Goal: Communication & Community: Participate in discussion

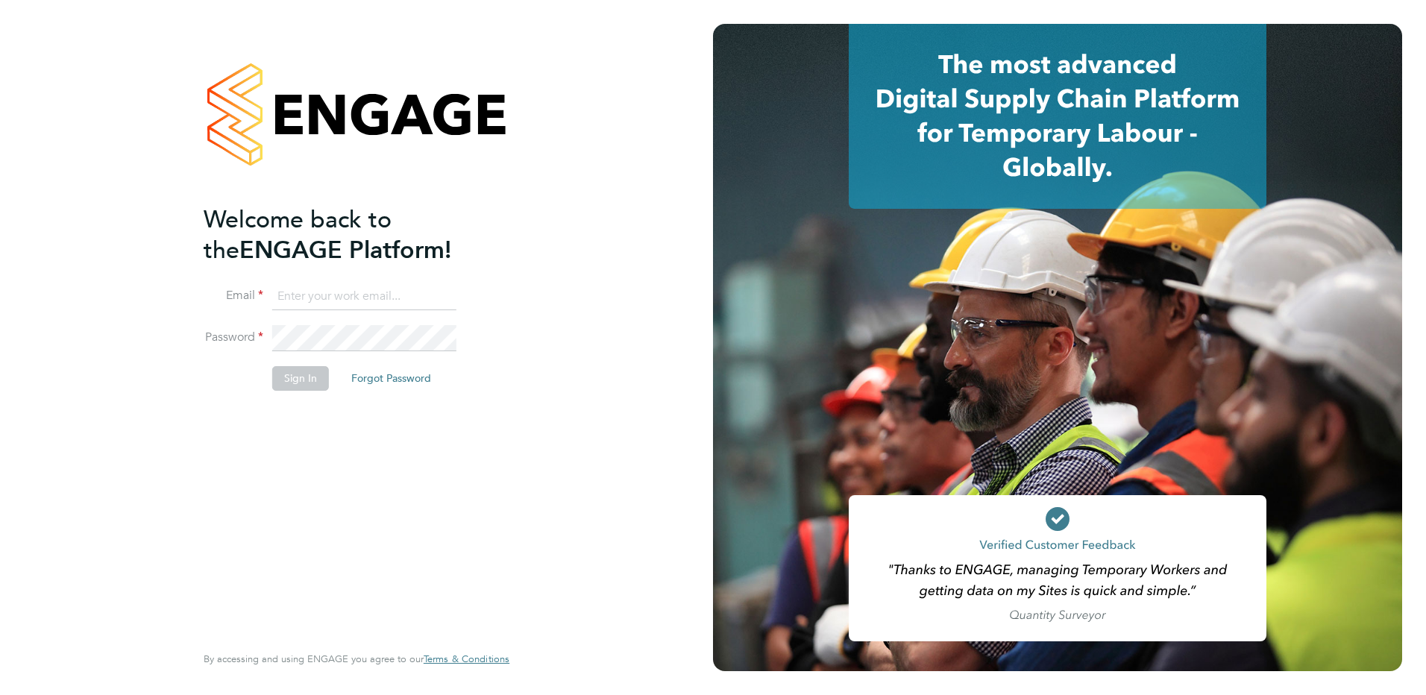
type input "[PERSON_NAME][EMAIL_ADDRESS][PERSON_NAME][DOMAIN_NAME]"
click at [307, 385] on button "Sign In" at bounding box center [300, 378] width 57 height 24
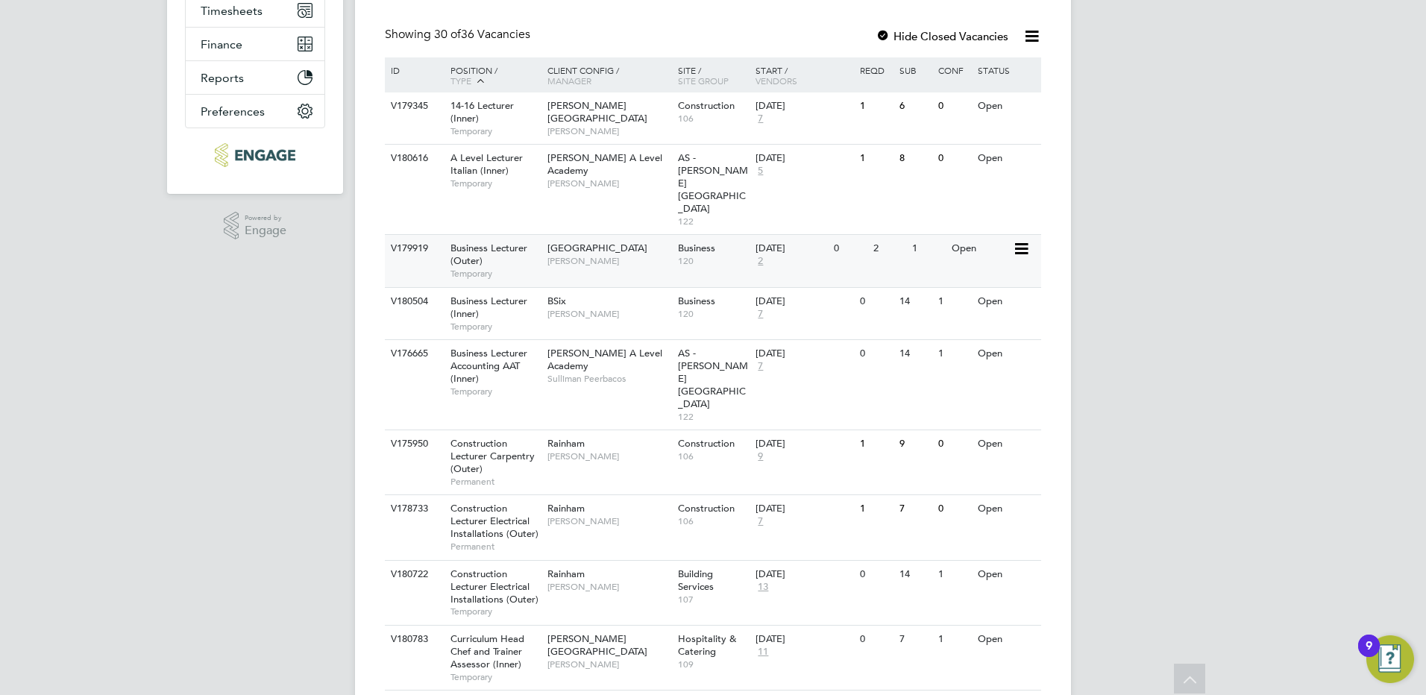
scroll to position [373, 0]
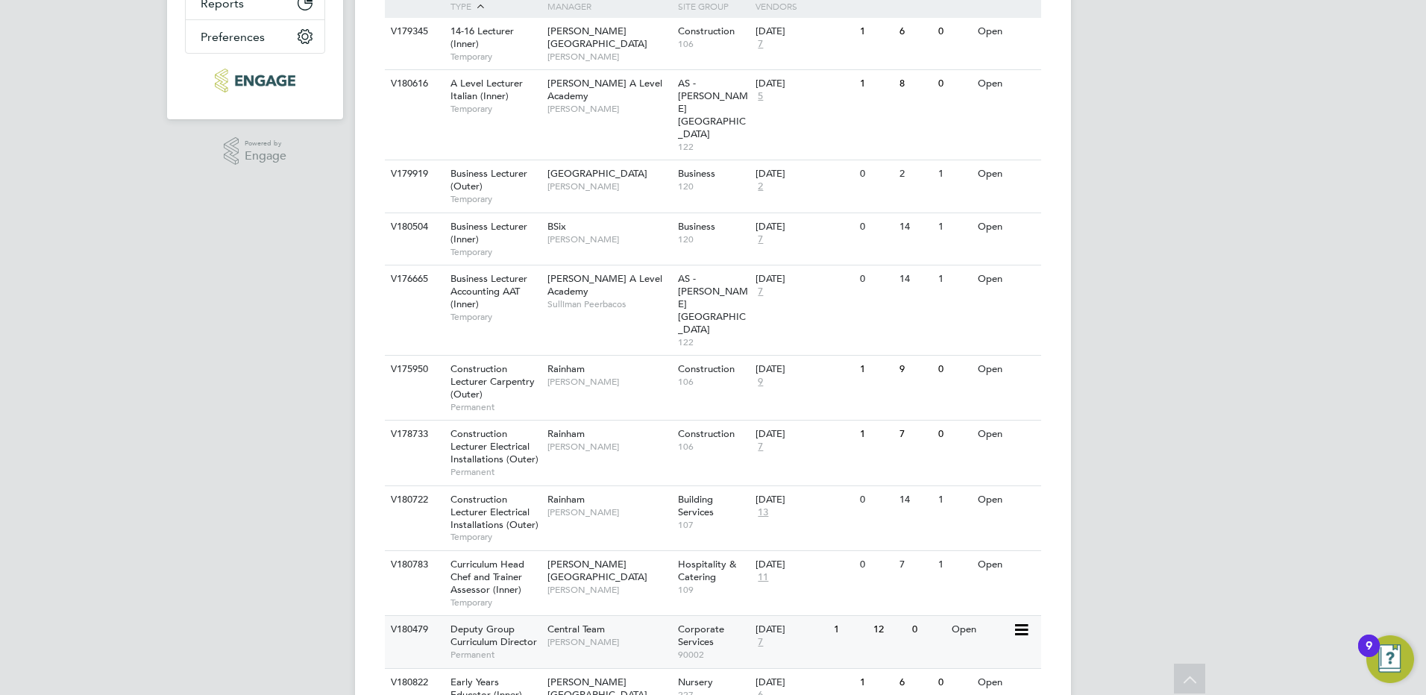
click at [603, 616] on div "Central Team Stephen Brayshaw" at bounding box center [609, 635] width 131 height 39
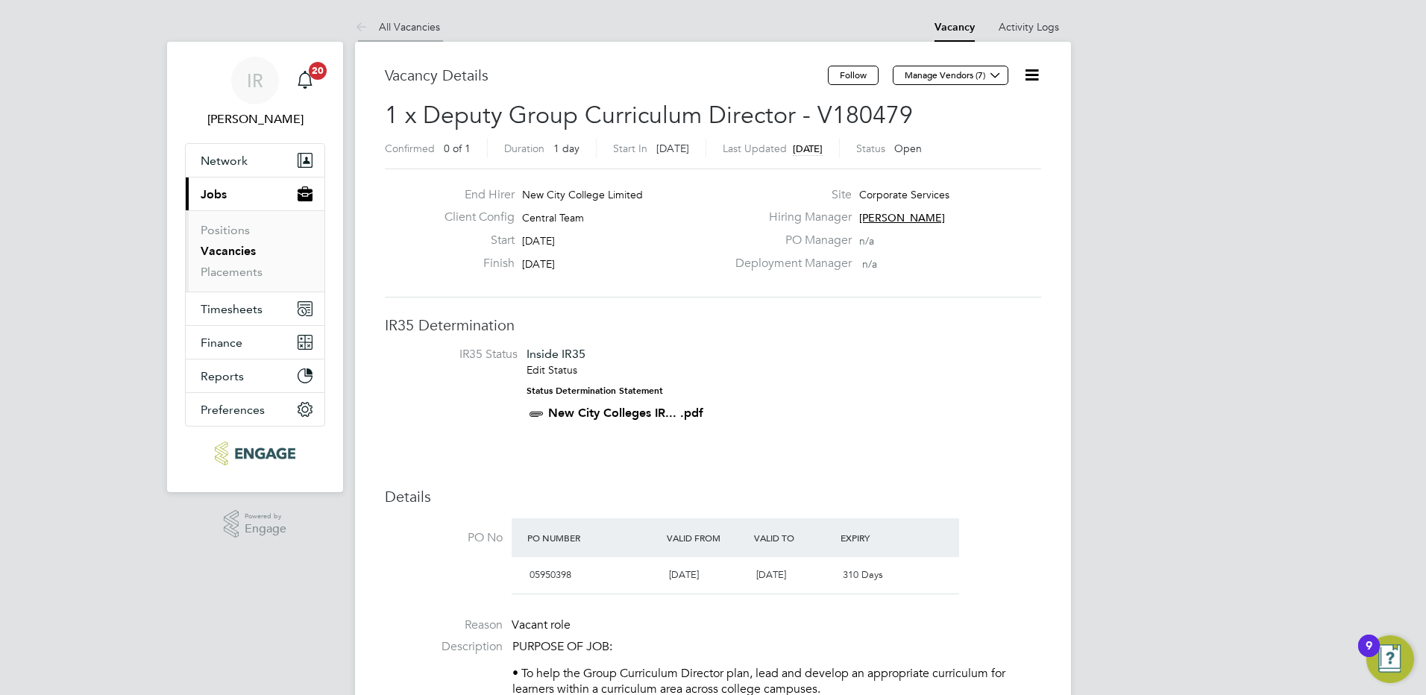
click at [401, 28] on link "All Vacancies" at bounding box center [397, 26] width 85 height 13
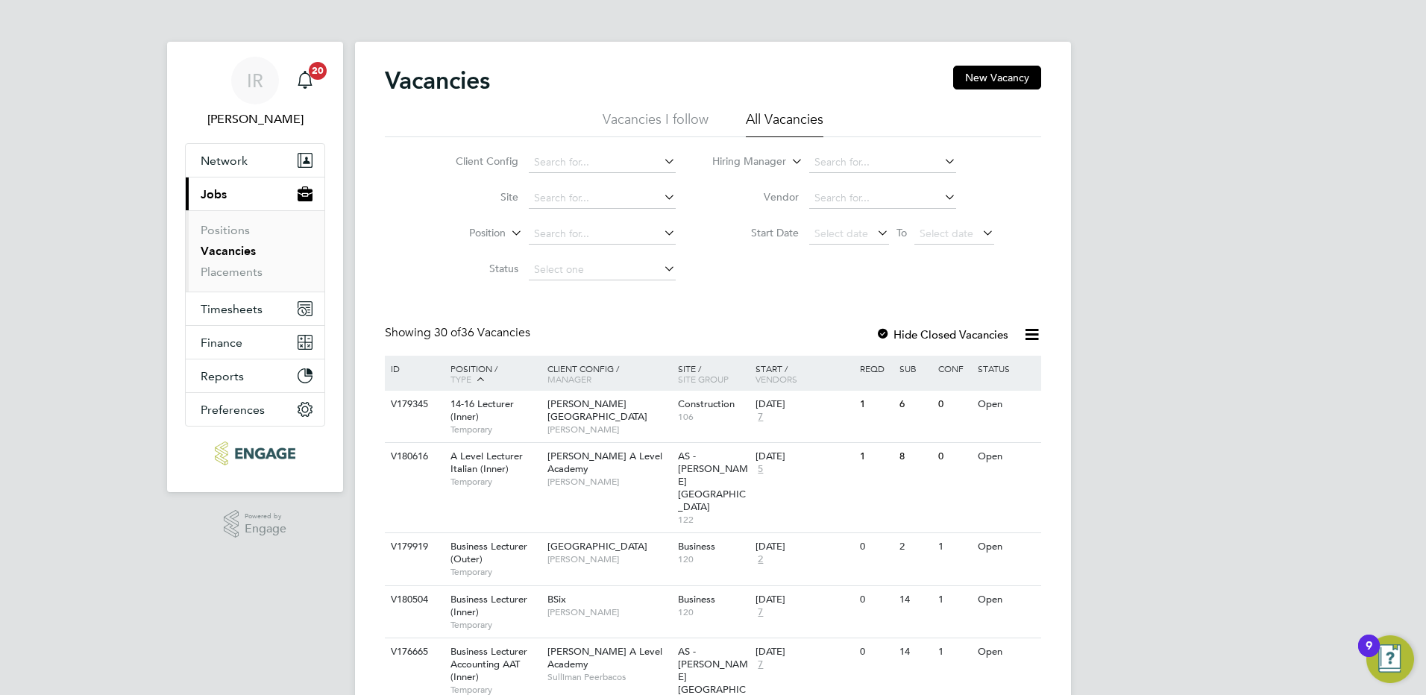
click at [653, 126] on li "Vacancies I follow" at bounding box center [656, 123] width 106 height 27
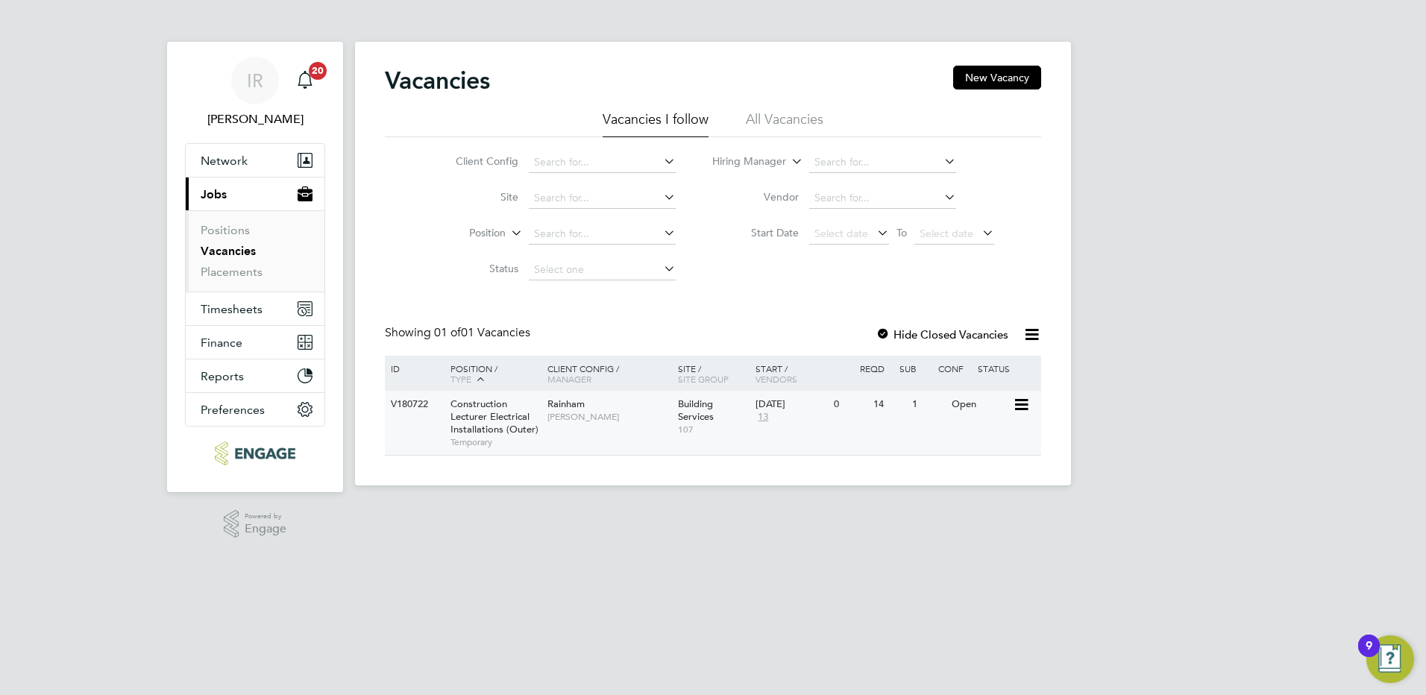
click at [484, 422] on span "Construction Lecturer Electrical Installations (Outer)" at bounding box center [494, 417] width 88 height 38
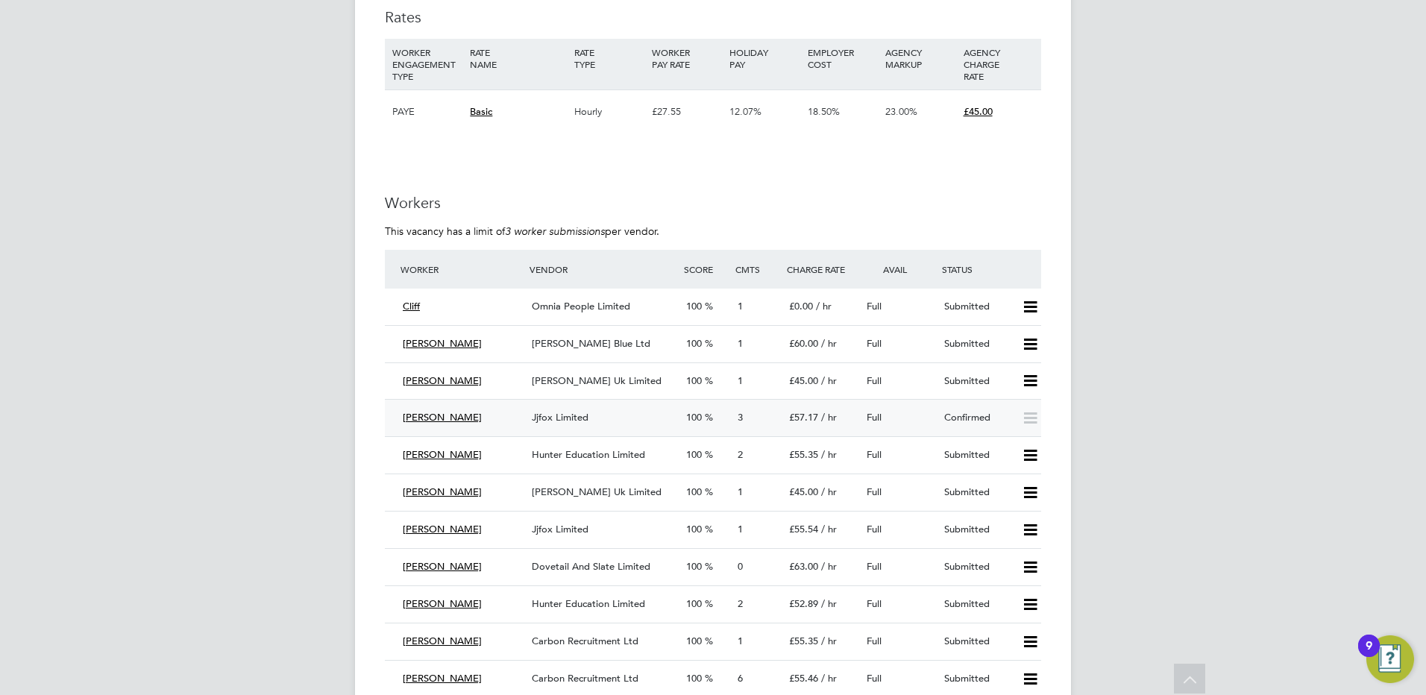
click at [558, 416] on span "Jjfox Limited" at bounding box center [560, 417] width 57 height 13
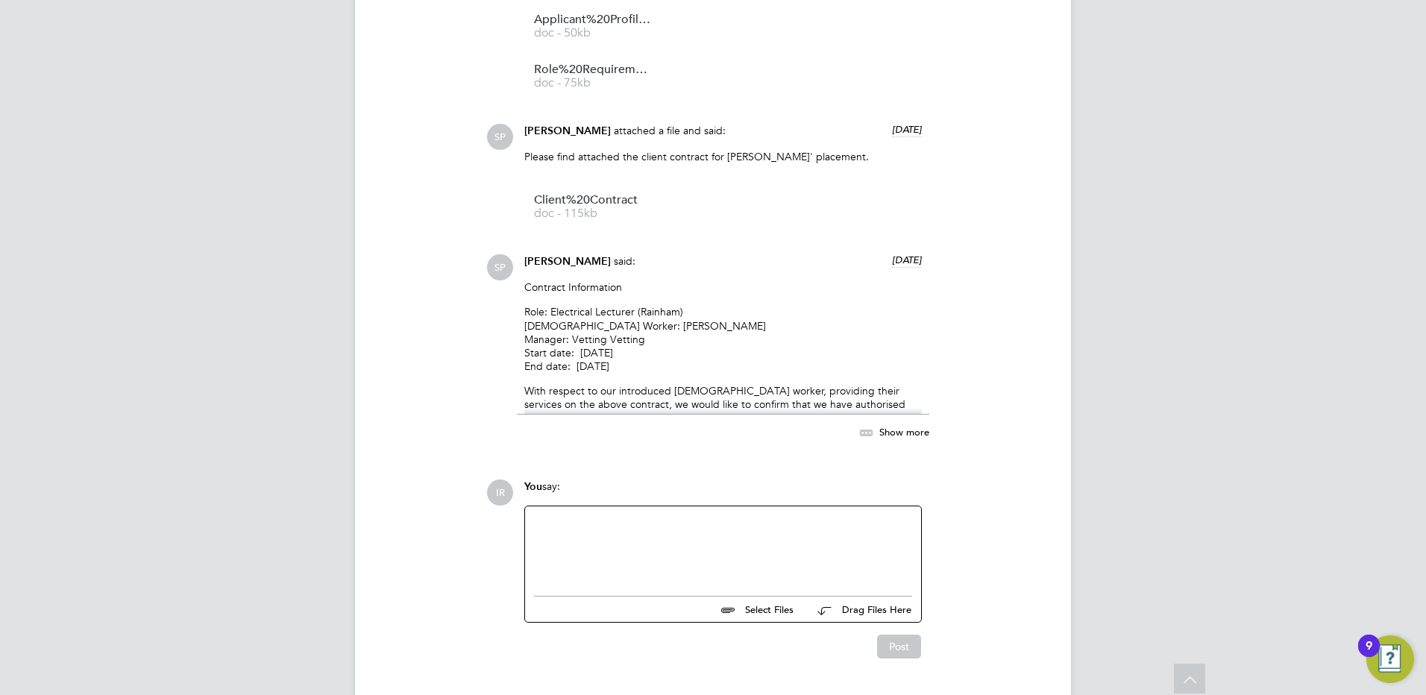
click at [536, 506] on div at bounding box center [723, 547] width 396 height 82
click at [539, 515] on div at bounding box center [723, 547] width 378 height 64
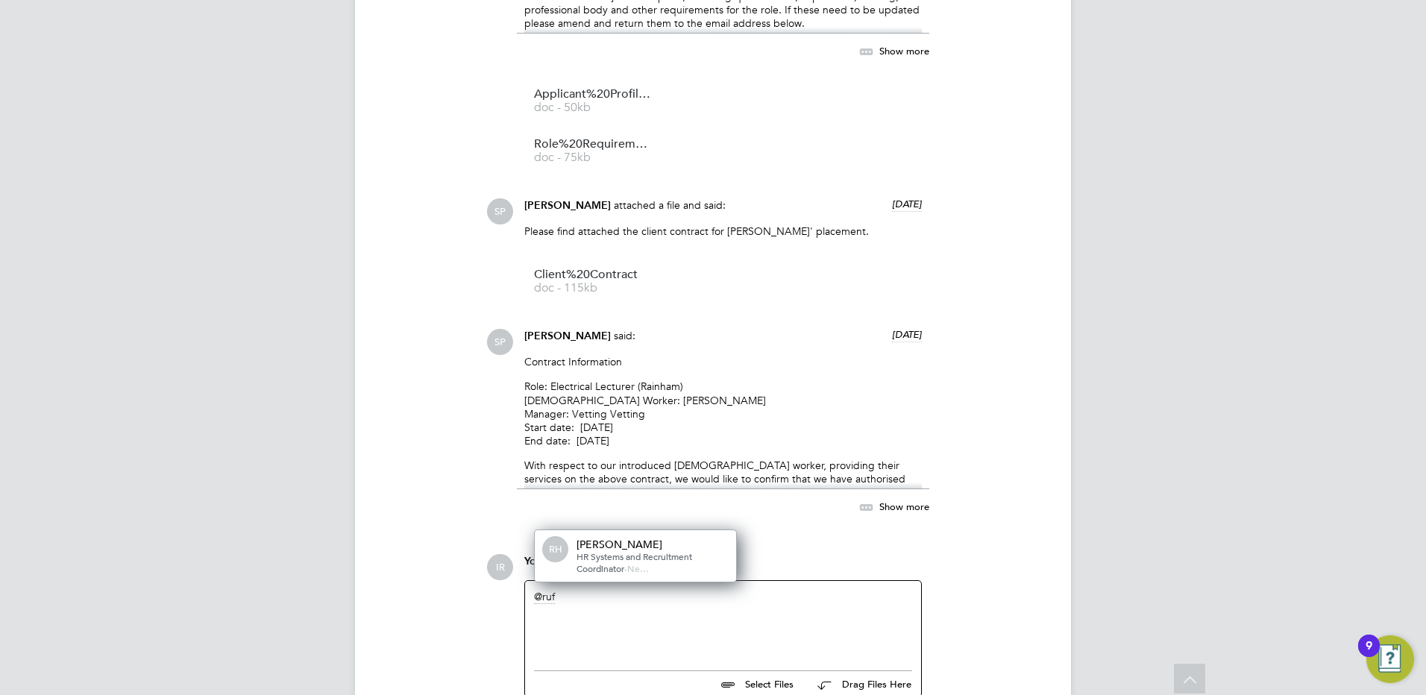
drag, startPoint x: 599, startPoint y: 505, endPoint x: 590, endPoint y: 506, distance: 9.1
click at [591, 538] on div "[PERSON_NAME]" at bounding box center [651, 544] width 149 height 13
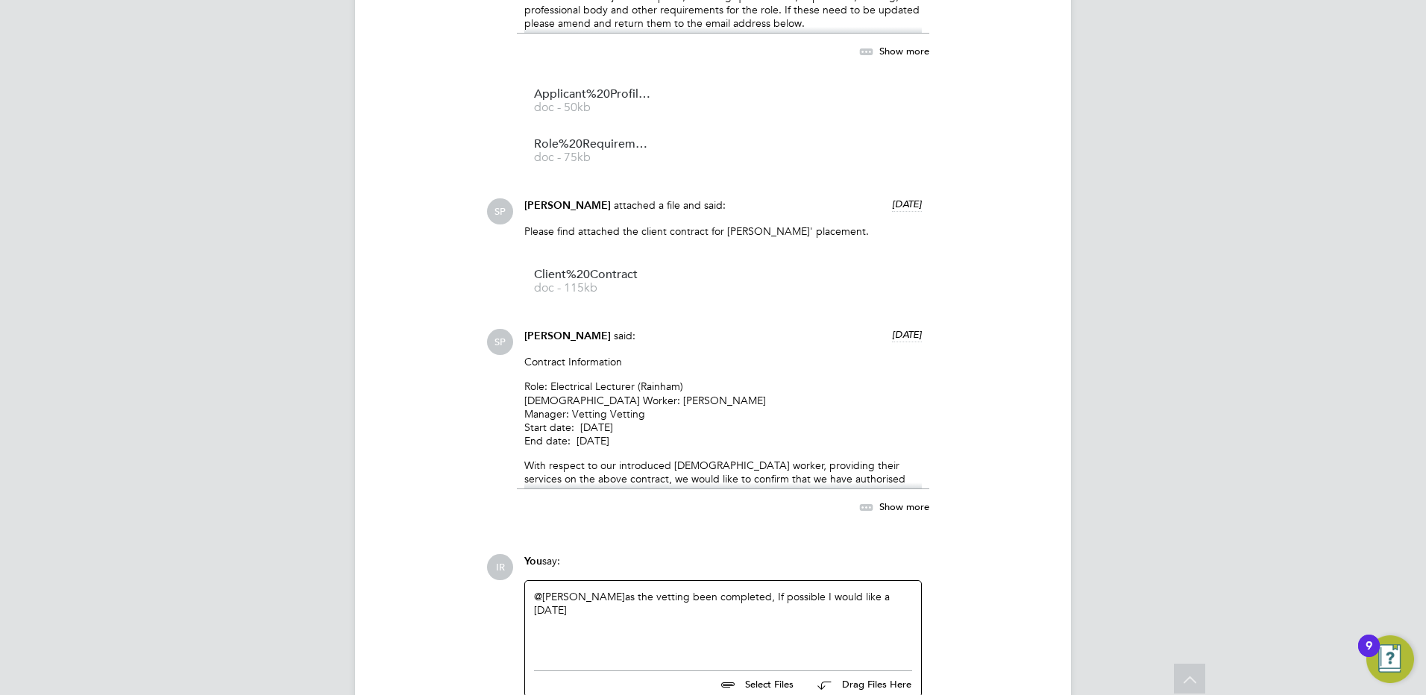
click at [574, 590] on div "@[PERSON_NAME] ​ as the vetting been completed, If possible I would like a [DAT…" at bounding box center [723, 622] width 378 height 64
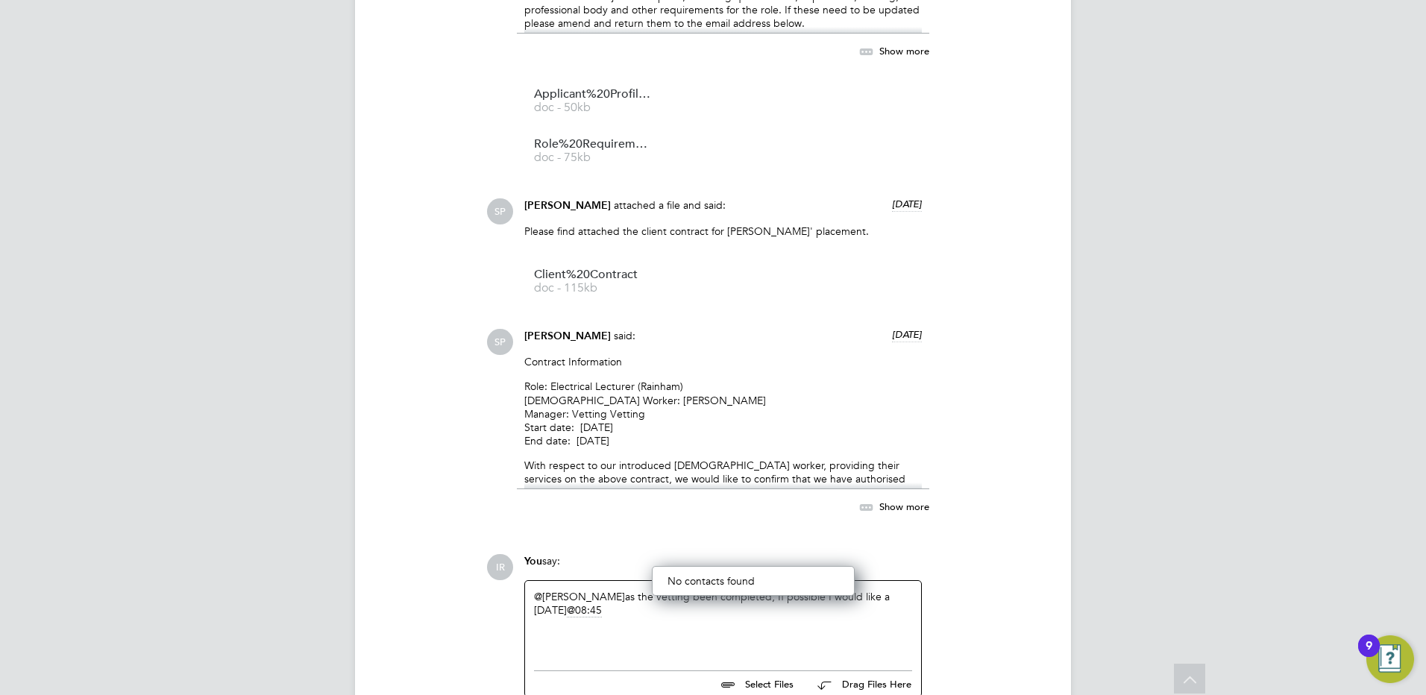
click at [671, 595] on div "@[PERSON_NAME] ​ as the vetting been completed, If possible I would like a [DAT…" at bounding box center [723, 622] width 378 height 64
